Goal: Use online tool/utility: Utilize a website feature to perform a specific function

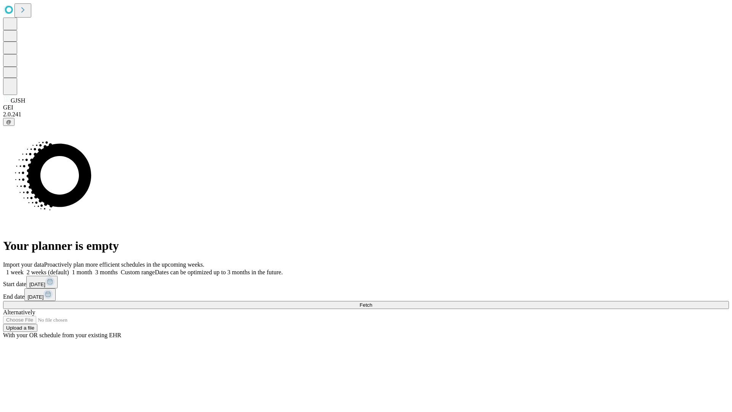
click at [372, 302] on span "Fetch" at bounding box center [365, 305] width 13 height 6
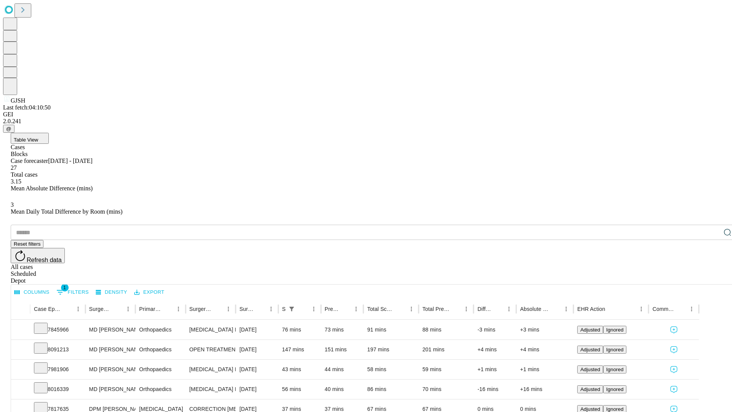
click at [38, 137] on span "Table View" at bounding box center [26, 140] width 24 height 6
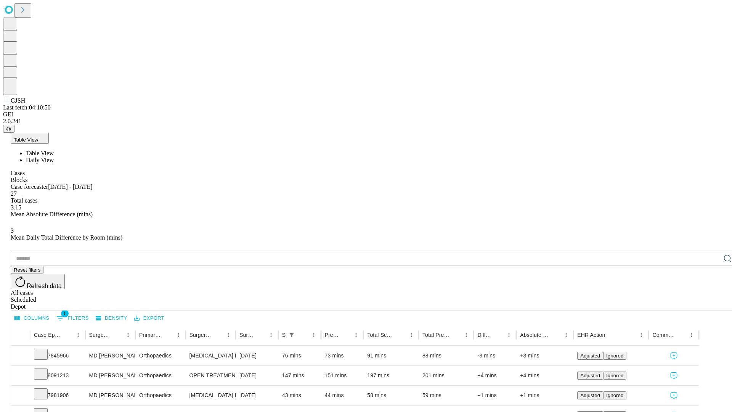
click at [54, 157] on span "Daily View" at bounding box center [40, 160] width 28 height 6
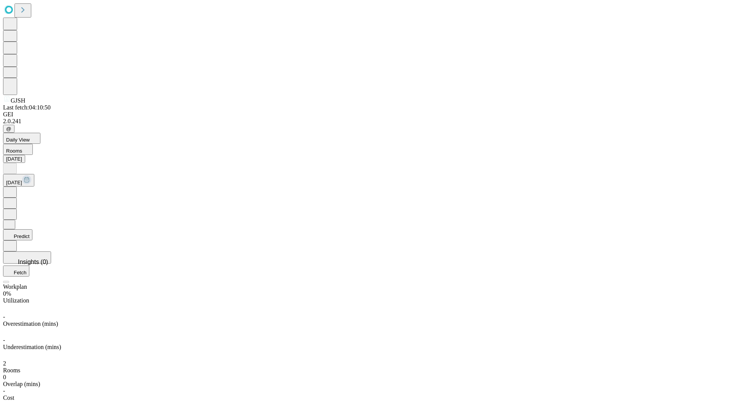
click at [32, 229] on button "Predict" at bounding box center [17, 234] width 29 height 11
